Goal: Check status

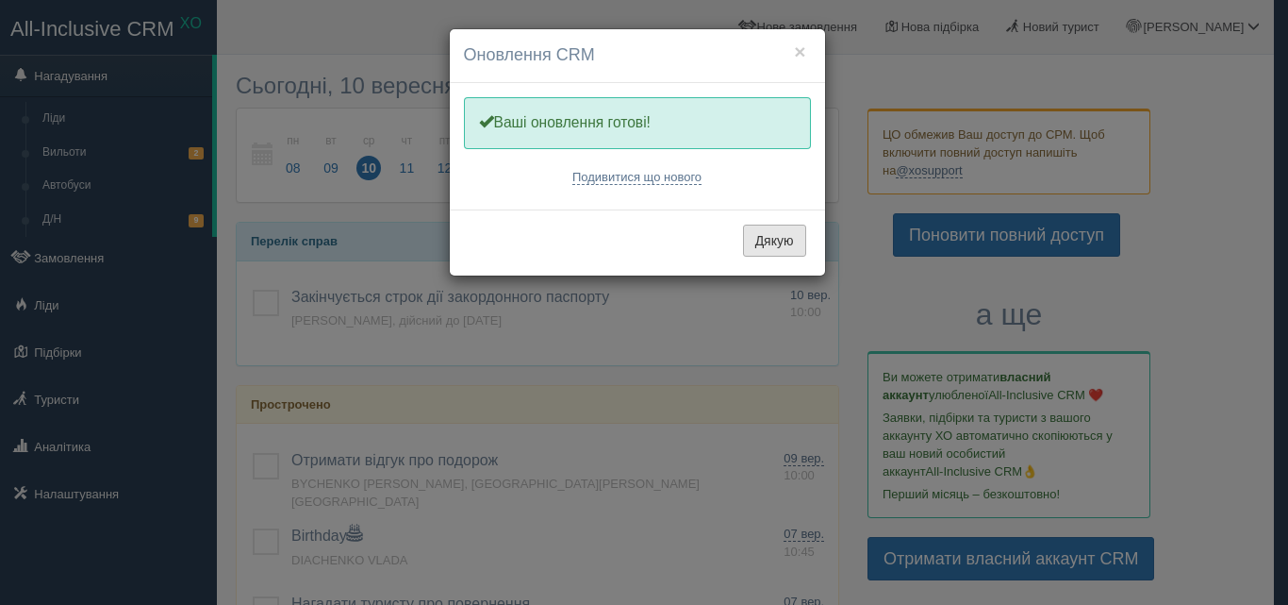
click at [770, 251] on button "Дякую" at bounding box center [774, 240] width 63 height 32
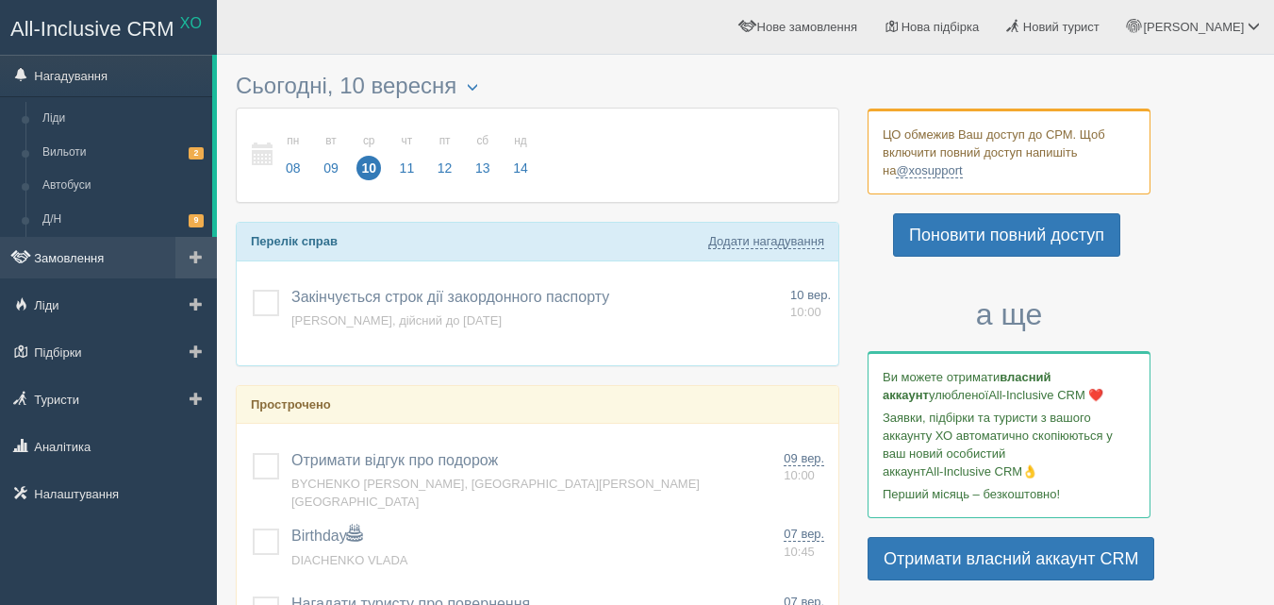
click at [77, 268] on link "Замовлення" at bounding box center [108, 257] width 217 height 41
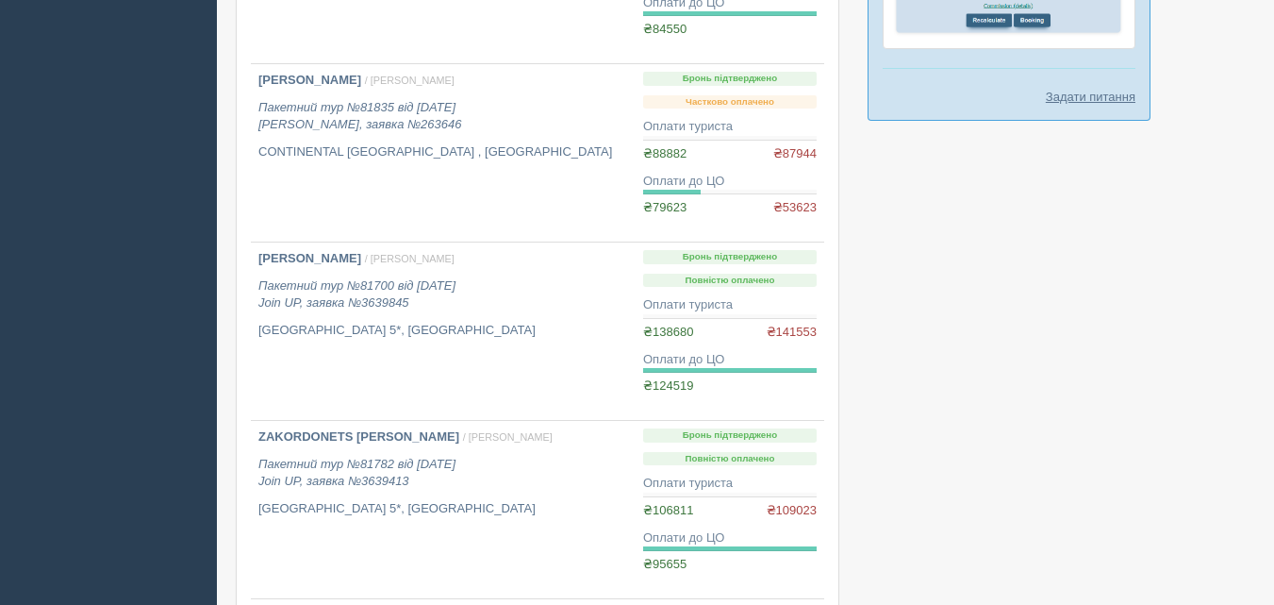
scroll to position [1545, 0]
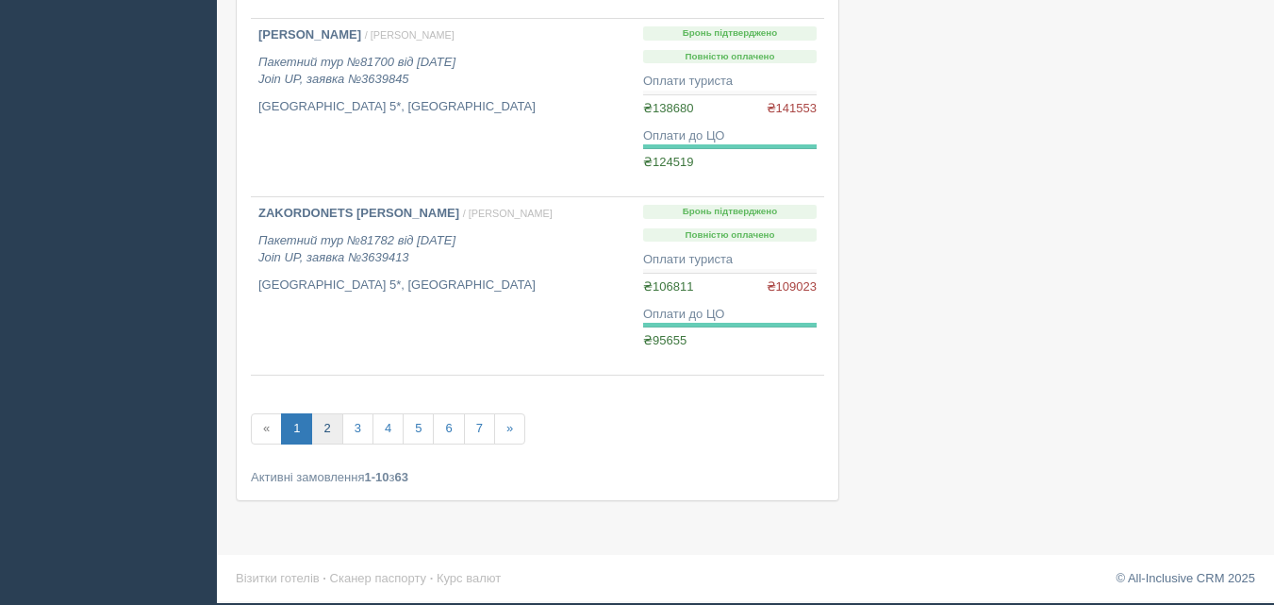
click at [328, 432] on link "2" at bounding box center [326, 428] width 31 height 31
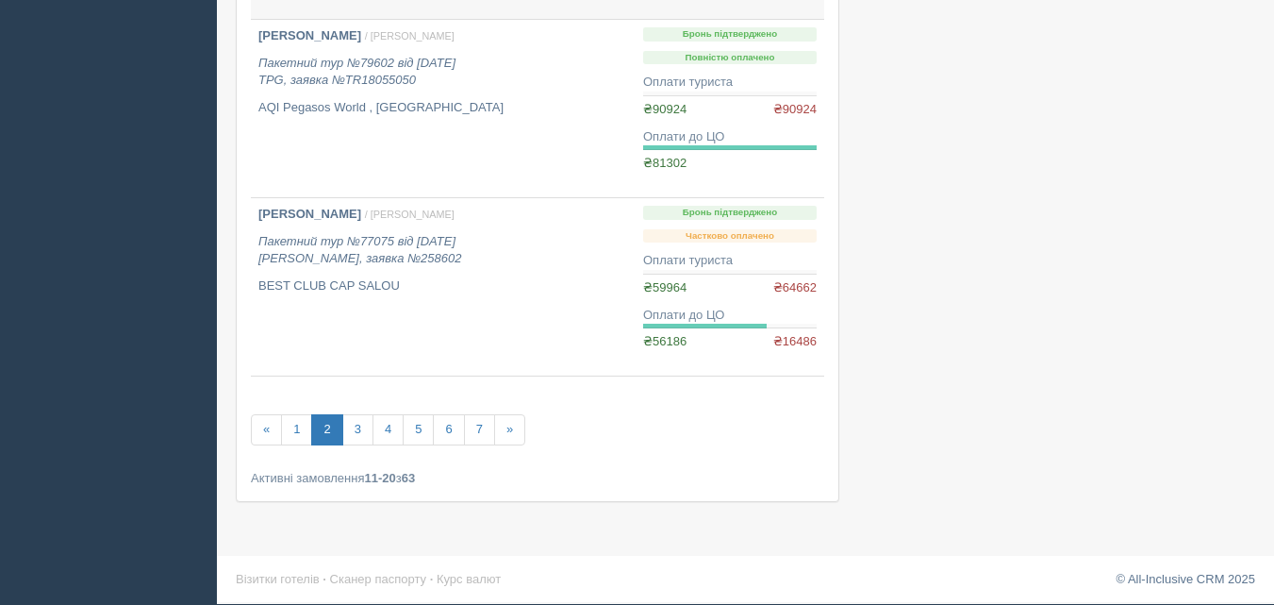
scroll to position [1597, 0]
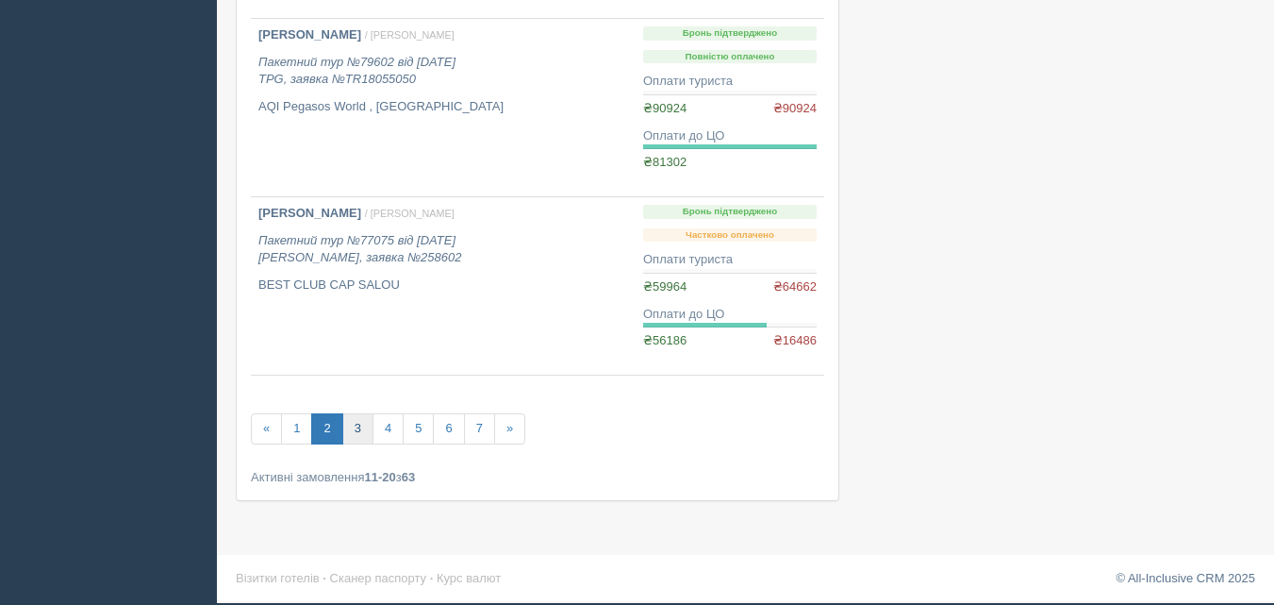
click at [360, 430] on link "3" at bounding box center [357, 428] width 31 height 31
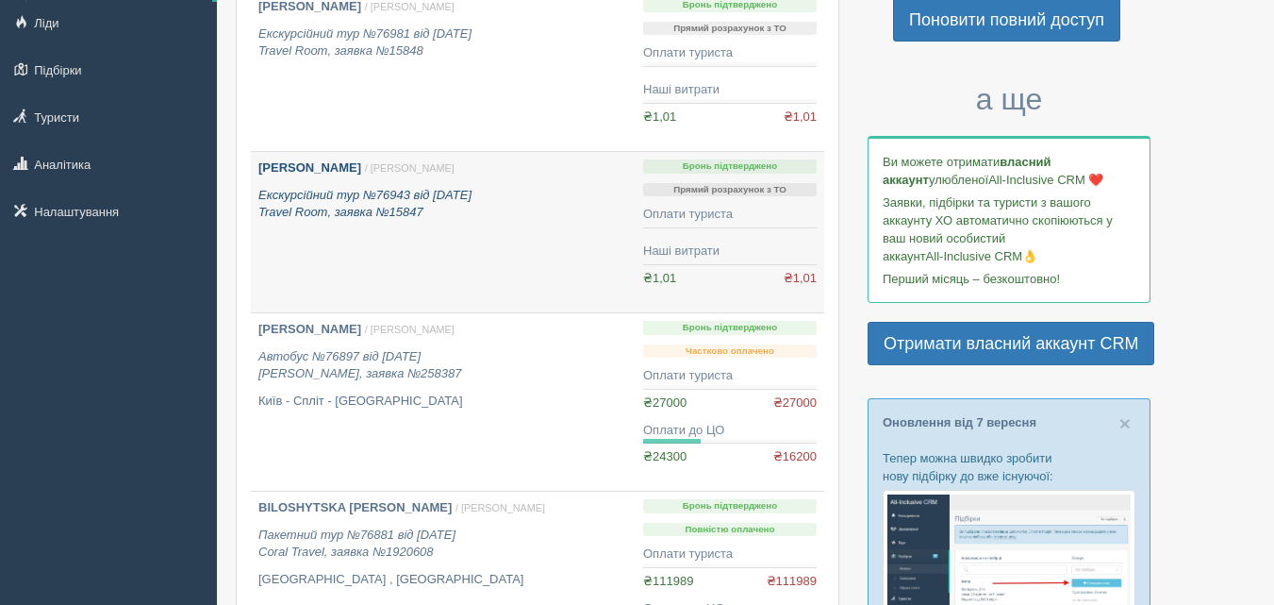
scroll to position [283, 0]
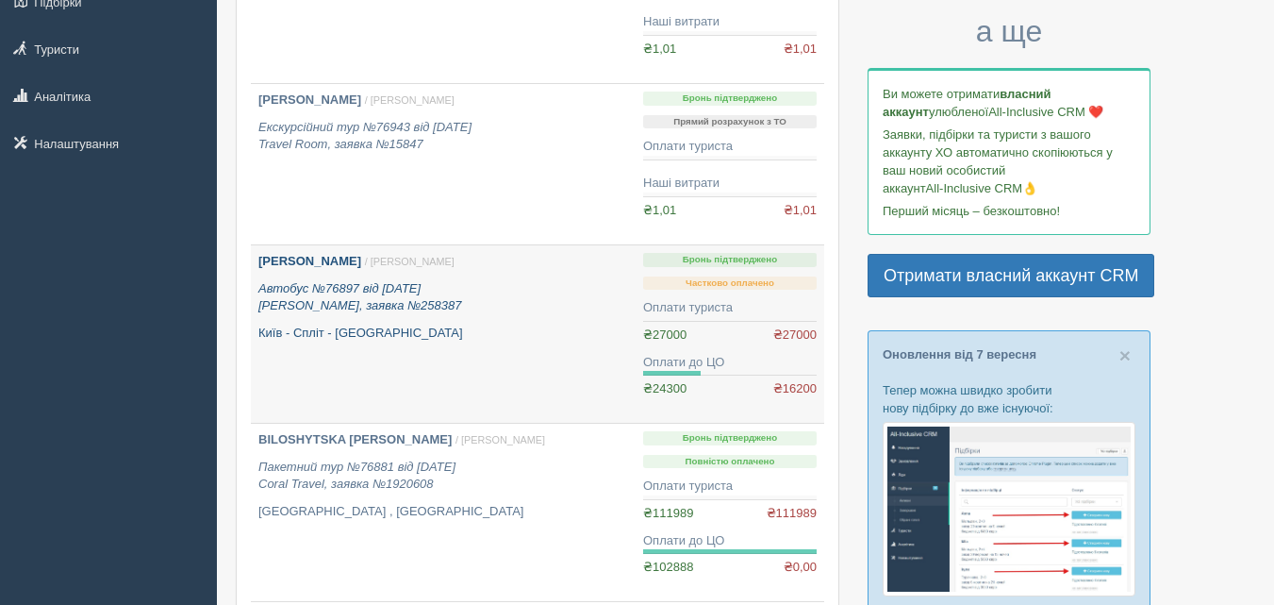
click at [338, 258] on b "DIMITRIIEVA OKSANA" at bounding box center [309, 261] width 103 height 14
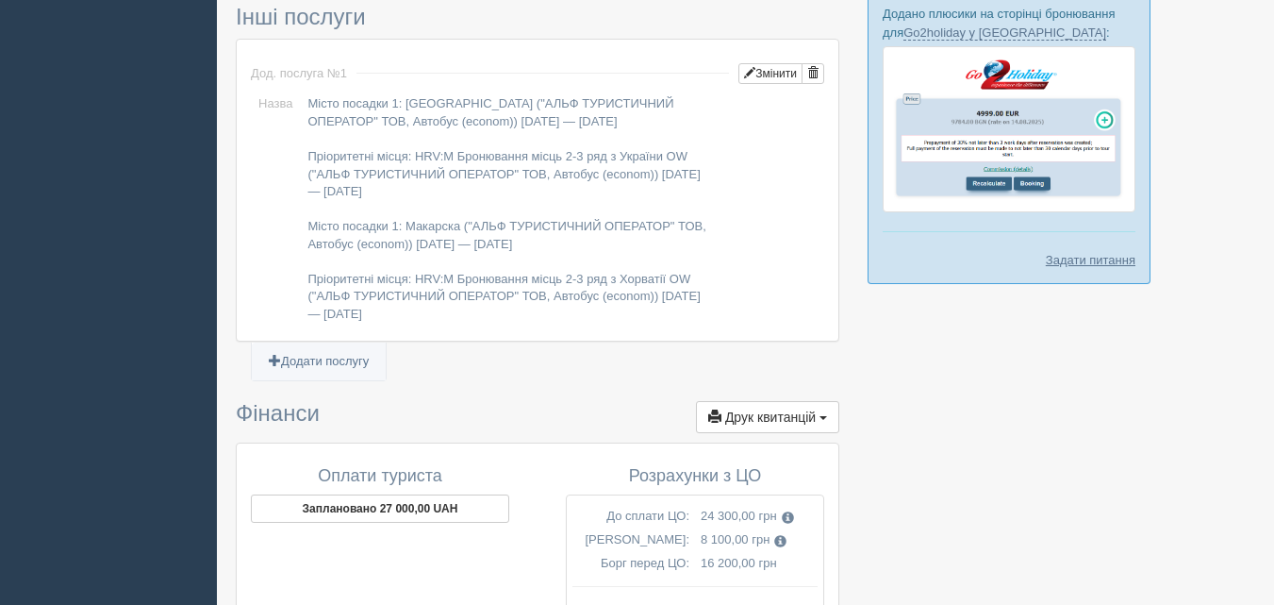
scroll to position [1239, 0]
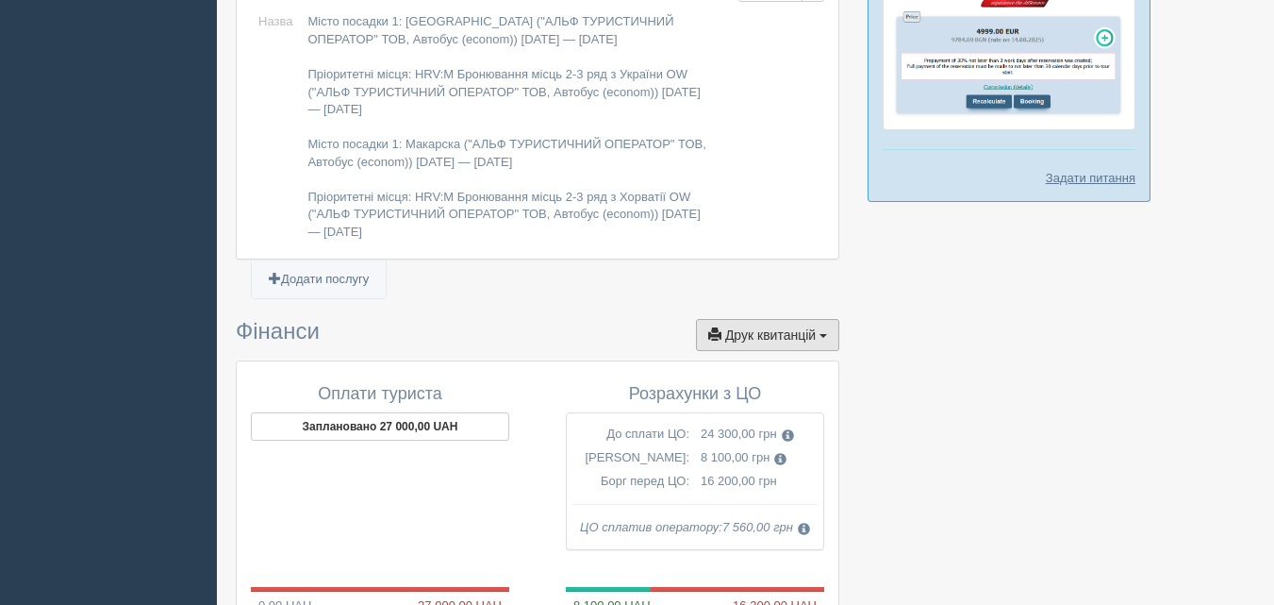
click at [765, 329] on span "Друк квитанцій" at bounding box center [770, 334] width 91 height 15
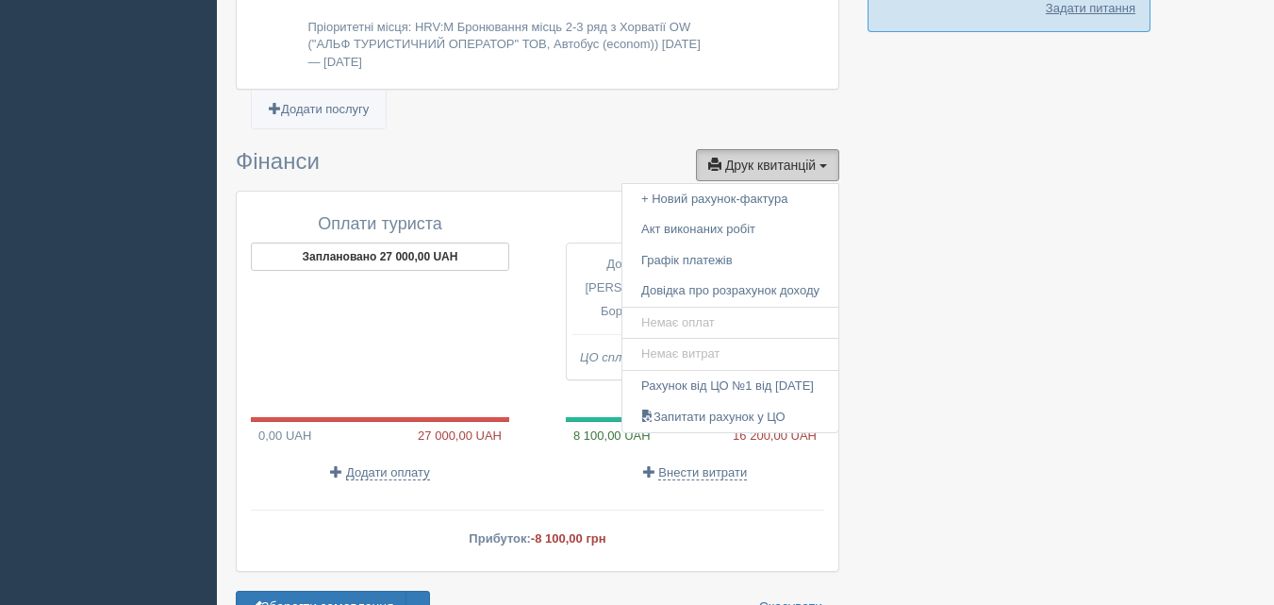
scroll to position [1522, 0]
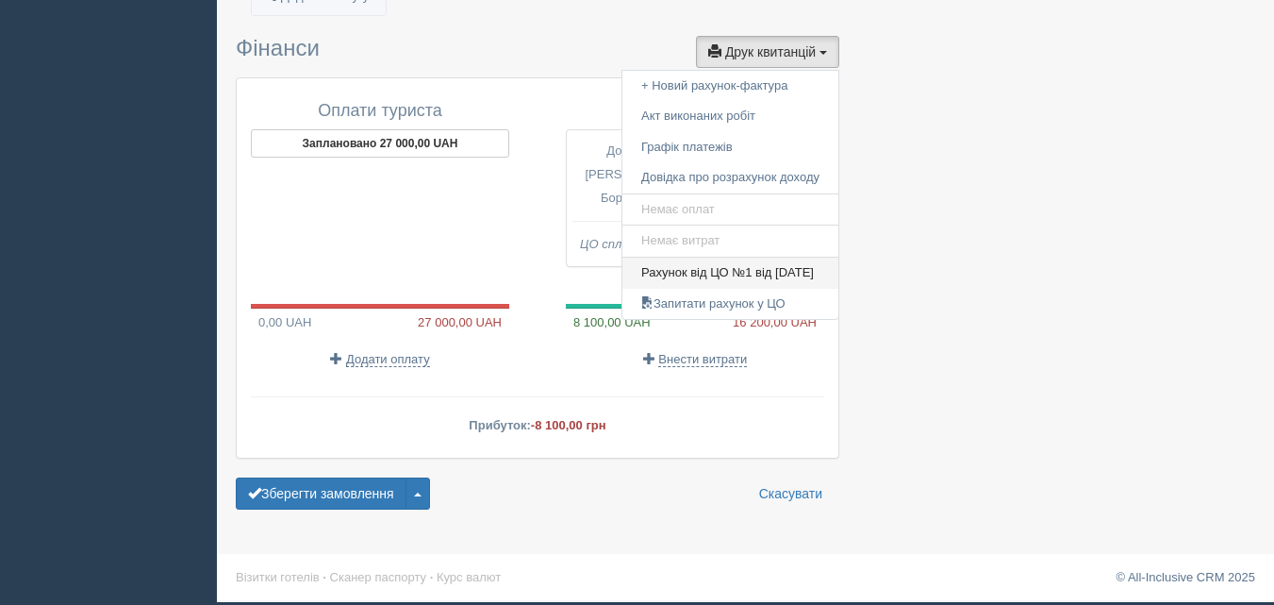
click at [761, 274] on link "Рахунок від ЦО №1 від 29.03.2025" at bounding box center [730, 272] width 216 height 31
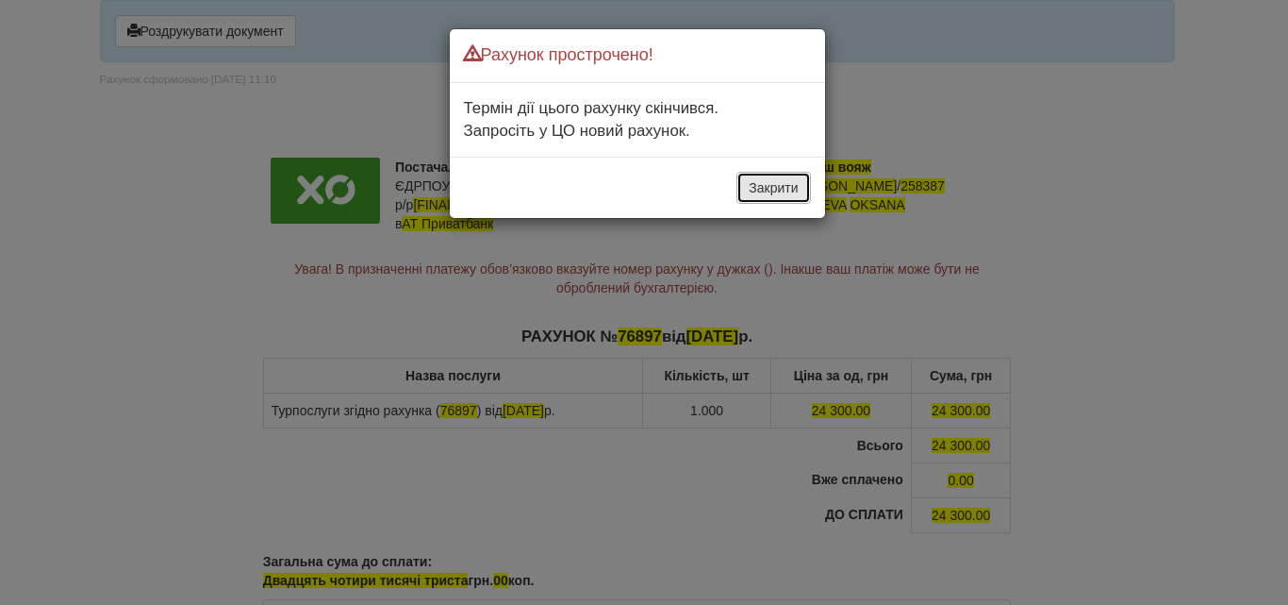
click at [778, 191] on button "Закрити" at bounding box center [774, 188] width 74 height 32
